Goal: Navigation & Orientation: Find specific page/section

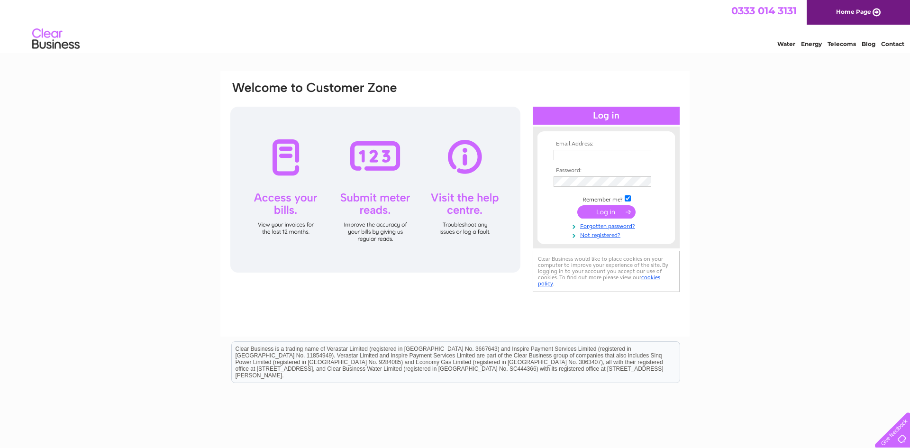
type input "[EMAIL_ADDRESS][DOMAIN_NAME]"
click at [607, 211] on input "submit" at bounding box center [607, 211] width 58 height 13
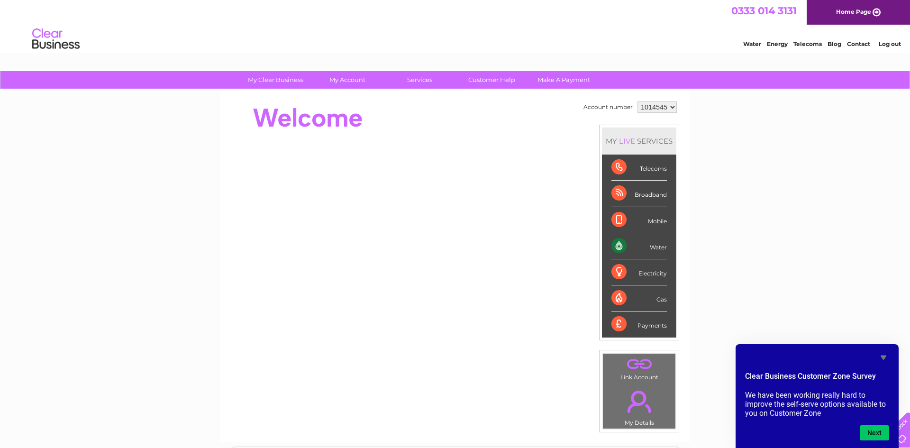
click at [653, 326] on div "Payments" at bounding box center [639, 325] width 55 height 26
click at [618, 326] on div "Payments" at bounding box center [639, 325] width 55 height 26
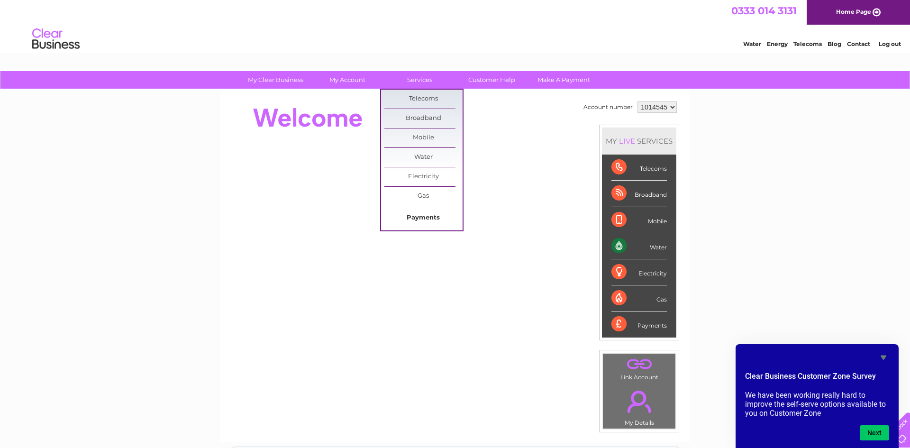
click at [425, 216] on link "Payments" at bounding box center [424, 218] width 78 height 19
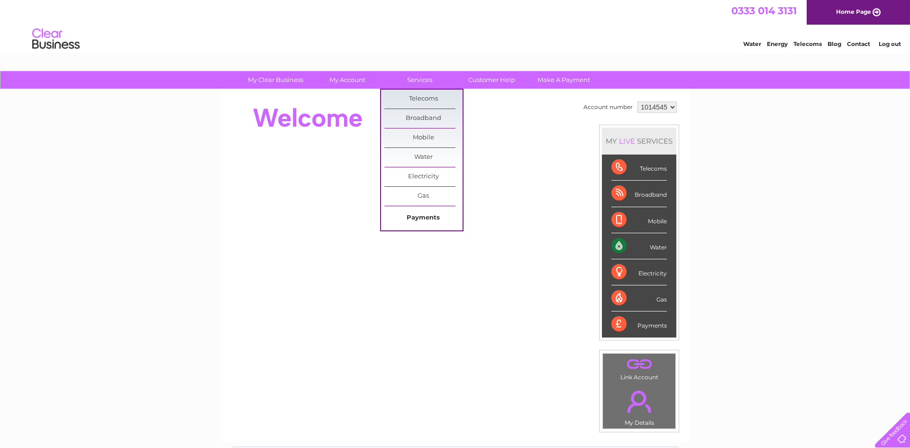
click at [424, 215] on link "Payments" at bounding box center [424, 218] width 78 height 19
click at [417, 216] on link "Payments" at bounding box center [424, 218] width 78 height 19
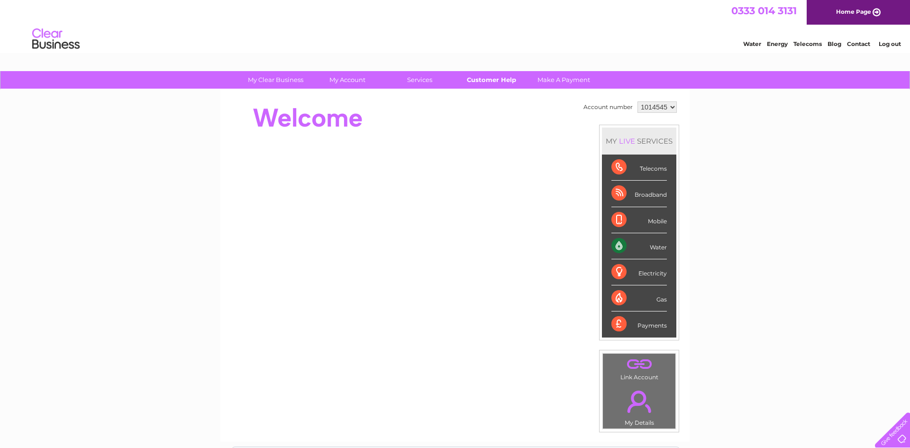
click at [493, 82] on link "Customer Help" at bounding box center [492, 80] width 78 height 18
click at [857, 41] on link "Contact" at bounding box center [858, 43] width 23 height 7
